Goal: Information Seeking & Learning: Learn about a topic

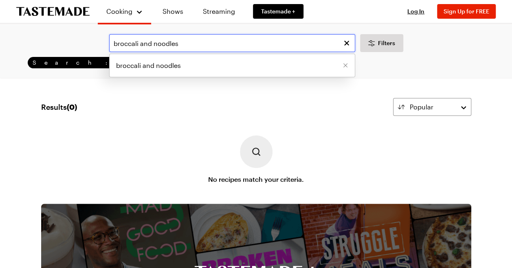
drag, startPoint x: 137, startPoint y: 43, endPoint x: 65, endPoint y: 44, distance: 72.1
click at [65, 44] on div "broccali and noodles broccali and noodles Filters" at bounding box center [255, 43] width 489 height 18
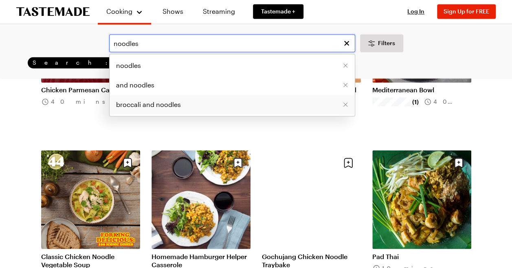
scroll to position [814, 0]
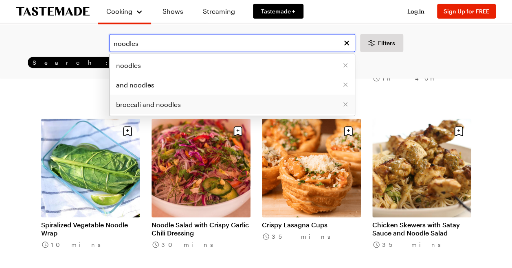
scroll to position [1018, 0]
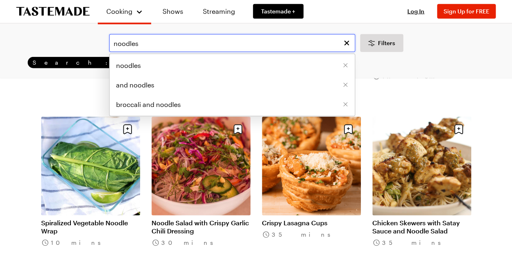
click at [149, 42] on input "noodles" at bounding box center [232, 43] width 246 height 18
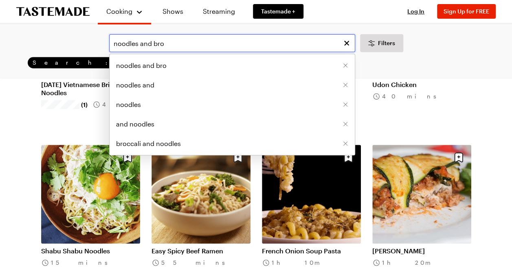
scroll to position [204, 0]
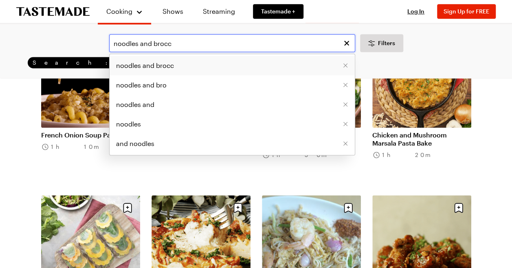
scroll to position [326, 0]
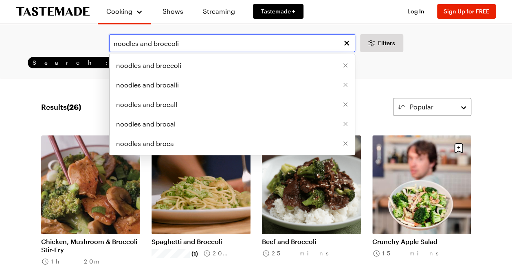
type input "noodles and broccoli"
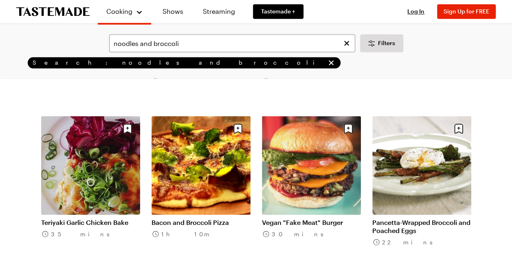
scroll to position [936, 0]
